Goal: Contribute content

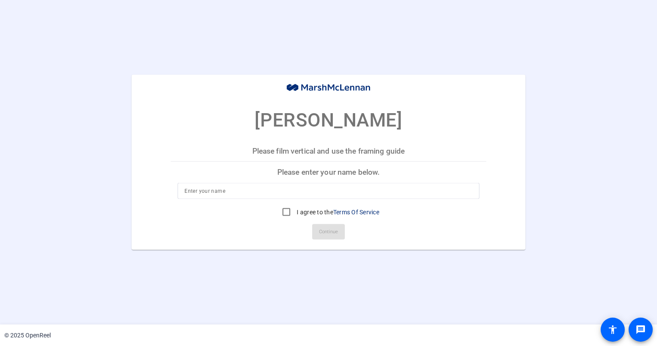
click at [241, 191] on input at bounding box center [328, 190] width 288 height 10
type input "[PERSON_NAME]"
click at [287, 212] on input "I agree to the Terms Of Service" at bounding box center [286, 211] width 17 height 17
checkbox input "true"
click at [335, 231] on span "Continue" at bounding box center [328, 231] width 19 height 13
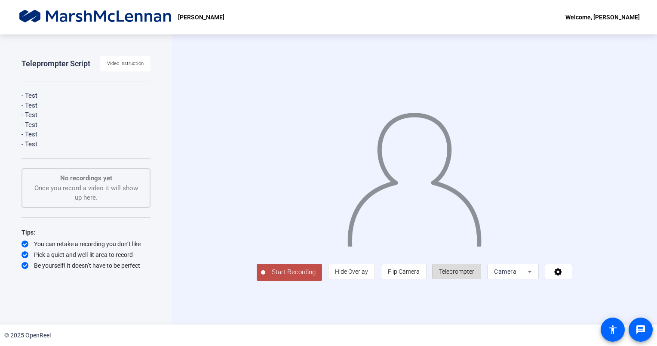
click at [474, 275] on span "Teleprompter" at bounding box center [456, 271] width 35 height 7
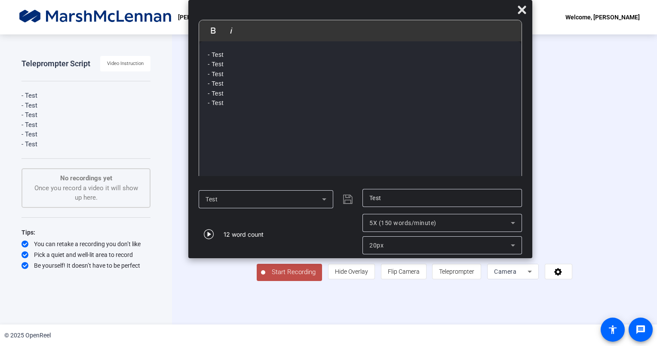
drag, startPoint x: 337, startPoint y: 14, endPoint x: 367, endPoint y: -8, distance: 36.9
click at [367, 0] on html "Accessibility Screen-Reader Guide, Feedback, and Issue Reporting | New window […" at bounding box center [328, 173] width 657 height 346
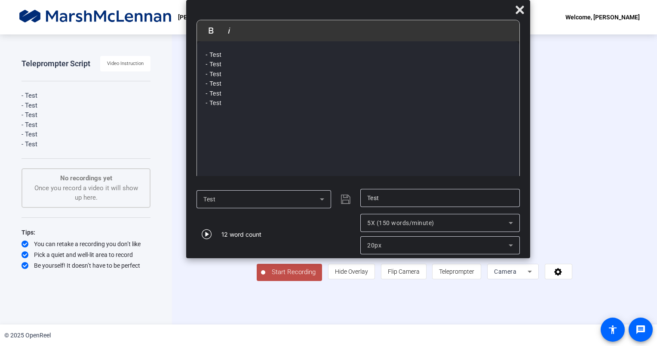
click at [265, 277] on span "Start Recording" at bounding box center [293, 272] width 57 height 10
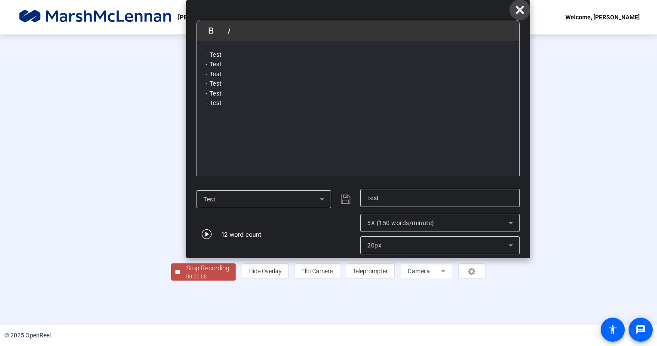
click at [521, 11] on icon at bounding box center [520, 10] width 8 height 8
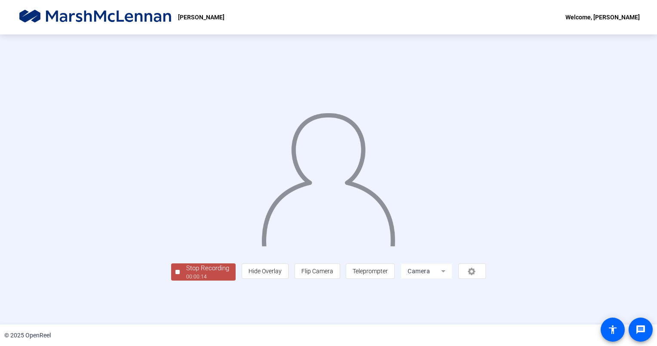
scroll to position [9, 0]
click at [171, 281] on button "Stop Recording 00:00:15" at bounding box center [203, 272] width 65 height 18
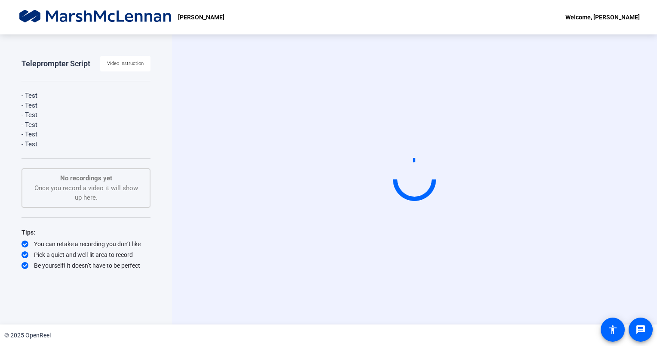
scroll to position [0, 0]
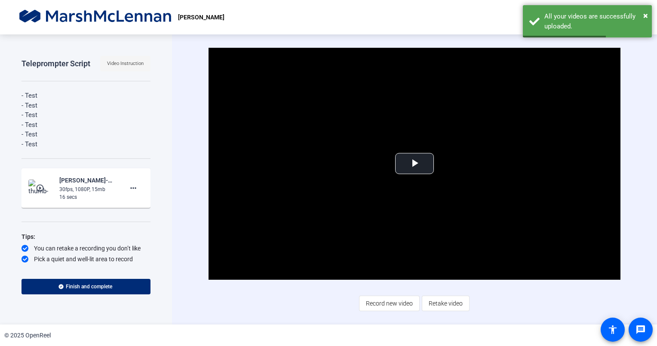
click at [132, 65] on span "Video Instruction" at bounding box center [125, 63] width 37 height 13
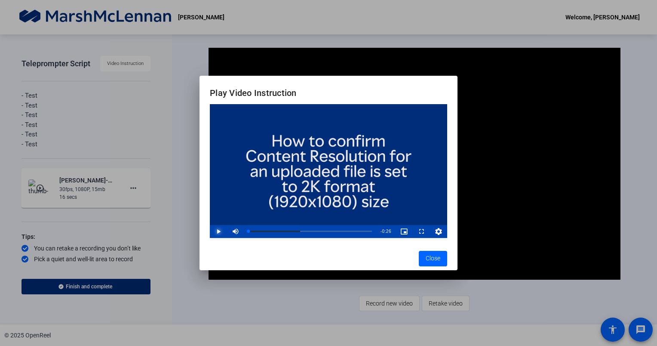
click at [210, 231] on span "Video Player" at bounding box center [210, 231] width 0 height 13
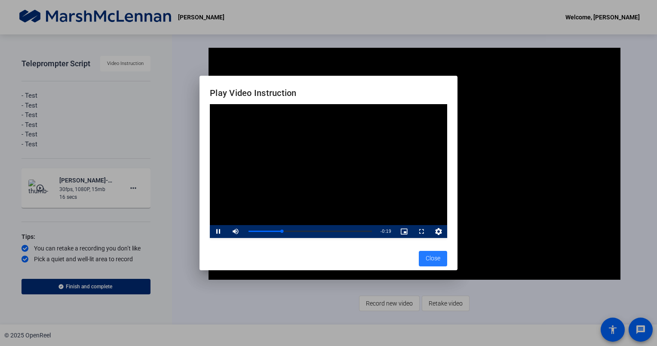
click at [434, 261] on span "Close" at bounding box center [433, 258] width 15 height 9
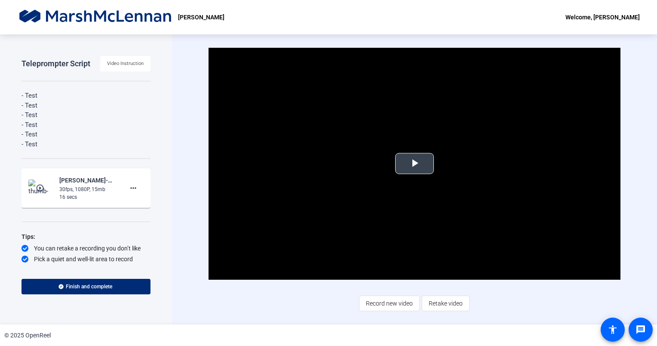
click at [452, 169] on video "Video Player" at bounding box center [415, 164] width 412 height 232
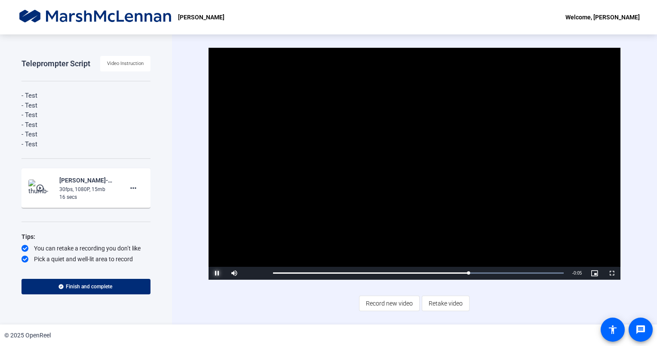
click at [215, 273] on span "Video Player" at bounding box center [217, 273] width 17 height 0
click at [74, 284] on span "Finish and complete" at bounding box center [89, 286] width 46 height 7
